Goal: Find specific page/section: Find specific page/section

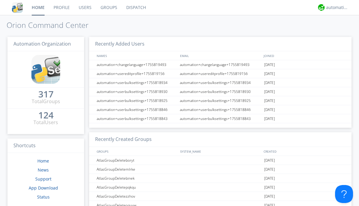
click at [136, 7] on link "Dispatch" at bounding box center [136, 7] width 29 height 15
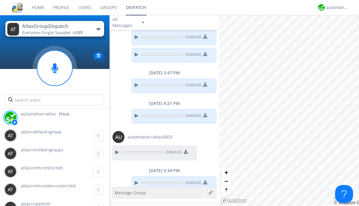
scroll to position [418, 0]
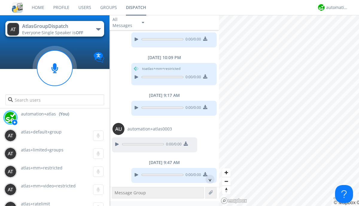
scroll to position [11, 0]
click at [208, 179] on div "^" at bounding box center [210, 179] width 9 height 9
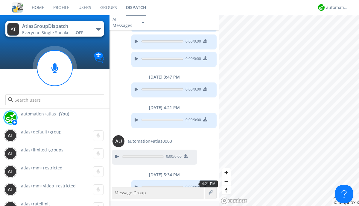
scroll to position [435, 0]
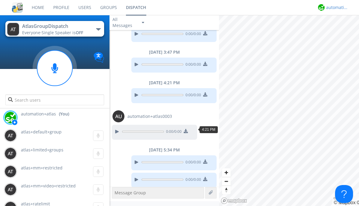
click at [336, 7] on div "automation+atlas" at bounding box center [337, 7] width 22 height 6
